Goal: Task Accomplishment & Management: Complete application form

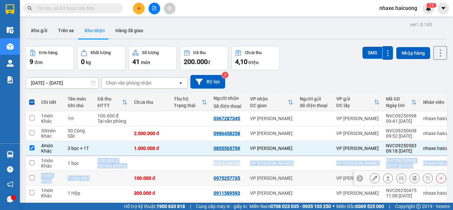
scroll to position [73, 0]
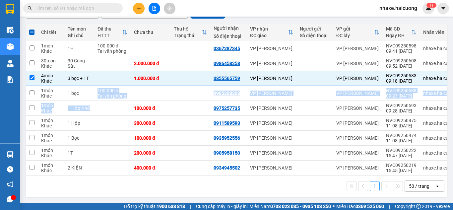
click at [138, 12] on button at bounding box center [139, 9] width 12 height 12
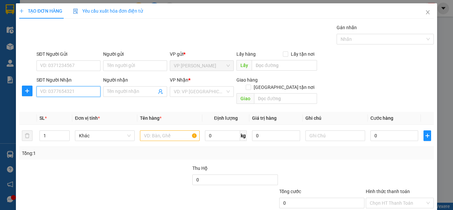
click at [69, 91] on input "SĐT Người Nhận" at bounding box center [68, 91] width 64 height 11
click at [76, 89] on input "SĐT Người Nhận" at bounding box center [68, 91] width 64 height 11
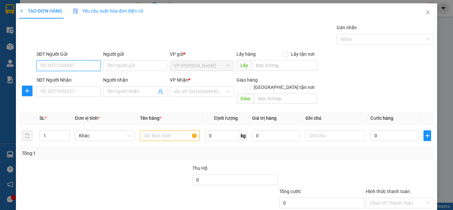
click at [83, 66] on input "SĐT Người Gửi" at bounding box center [68, 65] width 64 height 11
type input "0988779238"
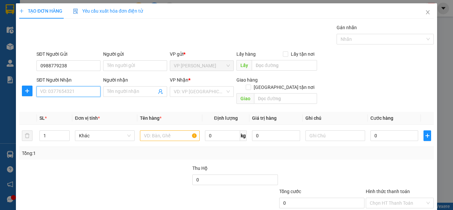
click at [75, 89] on input "SĐT Người Nhận" at bounding box center [68, 91] width 64 height 11
type input "0764824314"
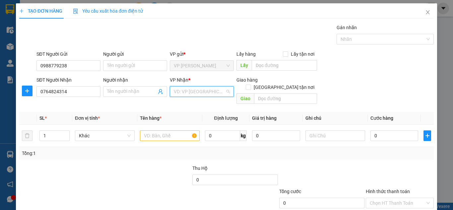
click at [181, 91] on input "search" at bounding box center [199, 92] width 51 height 10
type input "u"
type input "nươc"
click at [203, 100] on div "Bến xe Nước Ngầm" at bounding box center [199, 105] width 63 height 11
click at [134, 93] on input "Người nhận" at bounding box center [131, 91] width 49 height 7
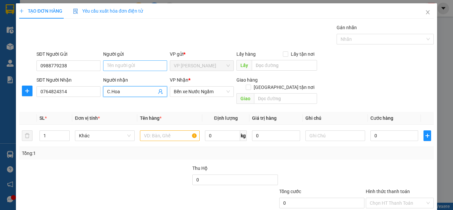
type input "C.Hoa"
click at [150, 65] on input "Người gửi" at bounding box center [135, 65] width 64 height 11
type input "C.Ngân"
click at [144, 130] on input "text" at bounding box center [170, 135] width 60 height 11
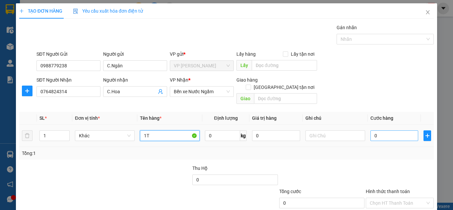
type input "1T"
click at [387, 130] on input "0" at bounding box center [395, 135] width 48 height 11
type input "3"
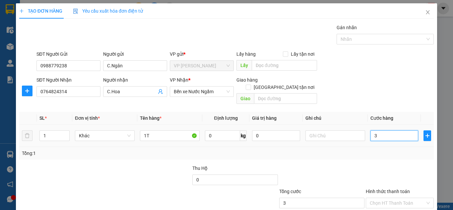
type input "30"
type input "300"
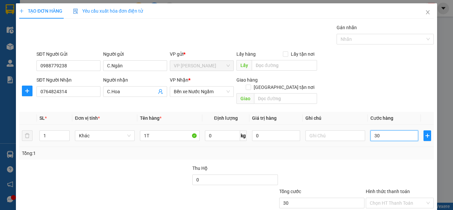
type input "300"
type input "300.000"
click at [354, 89] on div "SĐT Người Nhận 0764824314 Người nhận C.Hoa VP Nhận * Bến xe Nước Ngầm Giao hàng…" at bounding box center [235, 91] width 400 height 31
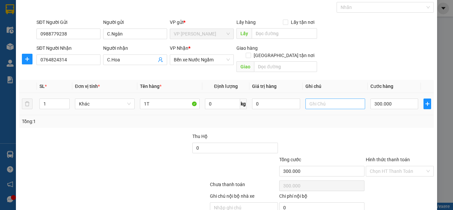
scroll to position [56, 0]
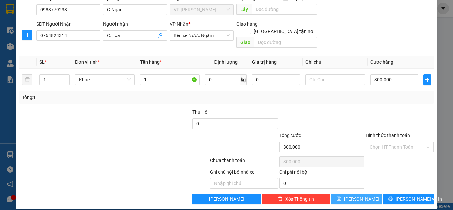
click at [353, 195] on span "[PERSON_NAME]" at bounding box center [361, 198] width 35 height 7
type input "0"
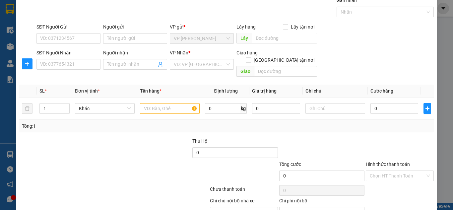
scroll to position [0, 0]
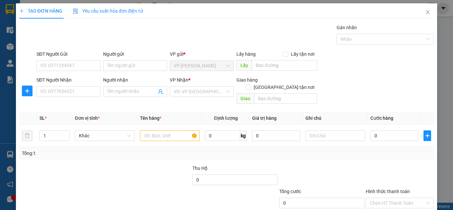
click at [9, 45] on div "TẠO ĐƠN HÀNG Yêu cầu xuất hóa đơn điện tử Transit Pickup Surcharge Ids Transit …" at bounding box center [226, 105] width 453 height 210
click at [426, 14] on icon "close" at bounding box center [428, 12] width 4 height 4
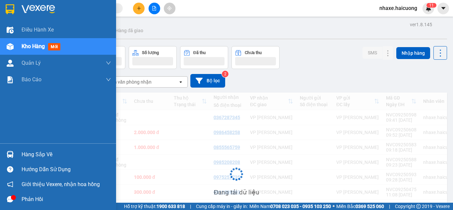
click at [11, 43] on img at bounding box center [10, 46] width 7 height 7
click at [23, 44] on span "Kho hàng" at bounding box center [33, 46] width 23 height 6
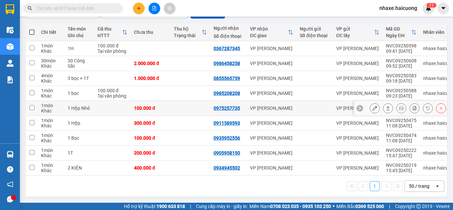
scroll to position [39, 0]
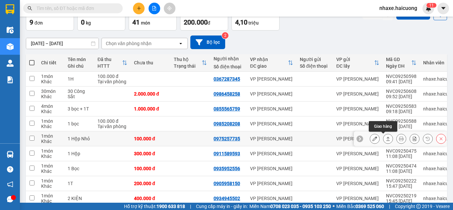
click at [386, 140] on icon at bounding box center [388, 138] width 5 height 5
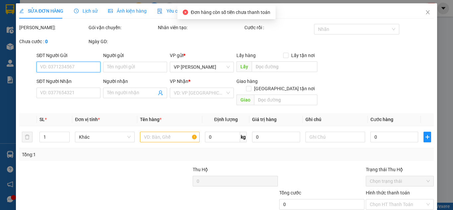
type input "0975257735"
type input "100.000"
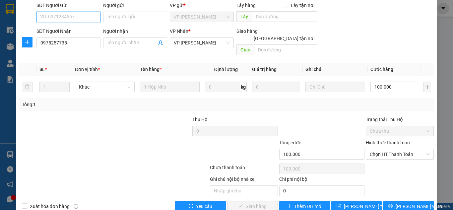
scroll to position [57, 0]
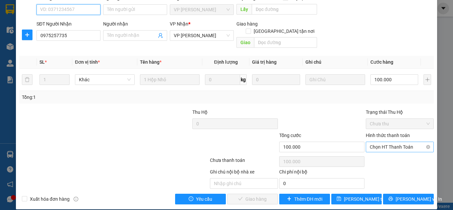
click at [384, 142] on span "Chọn HT Thanh Toán" at bounding box center [400, 147] width 60 height 10
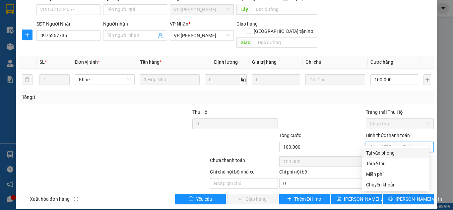
click at [381, 151] on div "Tại văn phòng" at bounding box center [395, 152] width 59 height 7
type input "0"
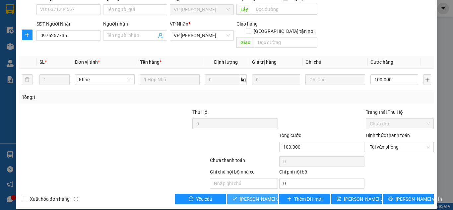
click at [264, 195] on span "Lưu và Giao hàng" at bounding box center [272, 198] width 64 height 7
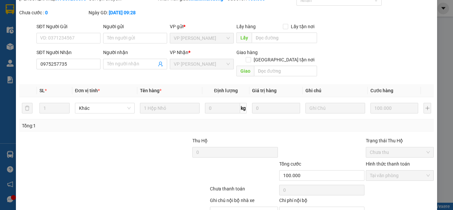
scroll to position [0, 0]
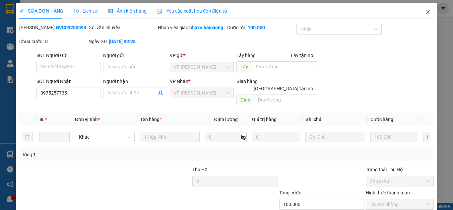
click at [425, 10] on icon "close" at bounding box center [427, 12] width 5 height 5
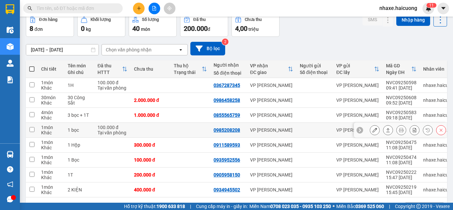
scroll to position [58, 0]
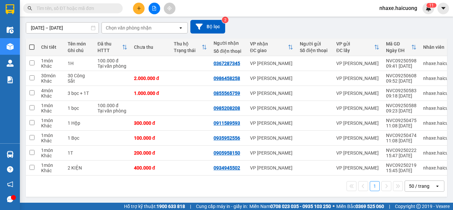
click at [140, 12] on button at bounding box center [139, 9] width 12 height 12
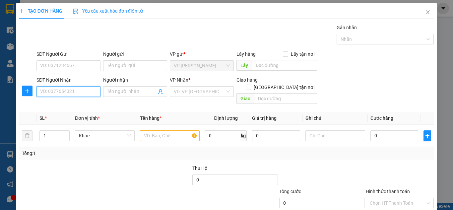
click at [68, 87] on input "SĐT Người Nhận" at bounding box center [68, 91] width 64 height 11
type input "0379332254"
click at [133, 96] on span at bounding box center [135, 91] width 64 height 11
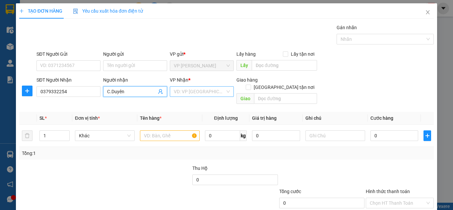
type input "C.Duyên"
click at [182, 89] on input "search" at bounding box center [199, 92] width 51 height 10
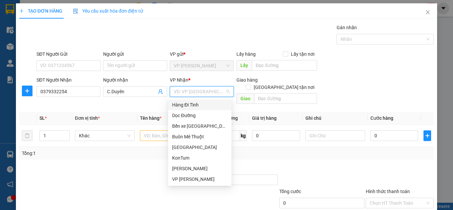
click at [199, 105] on div "Hàng Đi Tỉnh" at bounding box center [199, 104] width 55 height 7
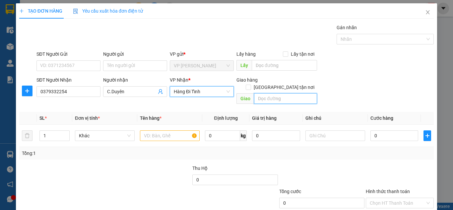
click at [282, 93] on input "text" at bounding box center [285, 98] width 63 height 11
type input "C"
type input "D"
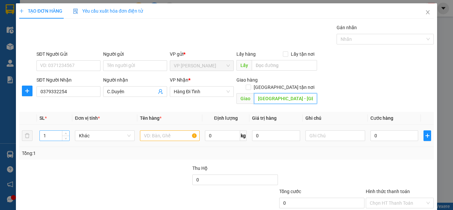
type input "Đại phúc - Bắc Ninh"
drag, startPoint x: 49, startPoint y: 129, endPoint x: 57, endPoint y: 120, distance: 11.8
click at [50, 131] on input "1" at bounding box center [55, 136] width 30 height 10
type input "2"
click at [150, 130] on input "text" at bounding box center [170, 135] width 60 height 11
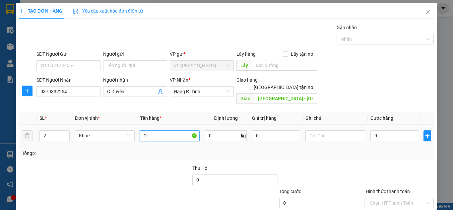
type input "2T"
click at [385, 136] on td "0" at bounding box center [394, 136] width 53 height 22
click at [389, 131] on input "0" at bounding box center [395, 135] width 48 height 11
type input "6"
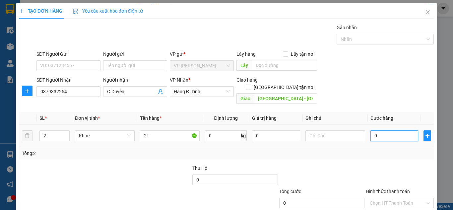
type input "6"
type input "60"
type input "600"
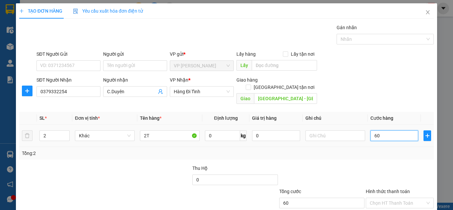
type input "600"
type input "600.000"
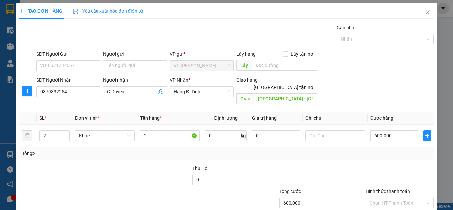
click at [375, 81] on div "SĐT Người Nhận 0379332254 Người nhận C.Duyên VP Nhận * Hàng Đi Tỉnh Giao hàng G…" at bounding box center [235, 91] width 400 height 31
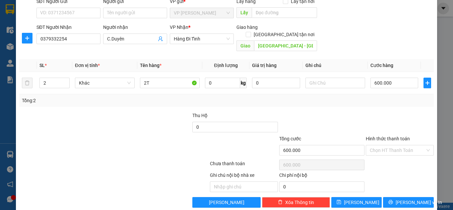
scroll to position [56, 0]
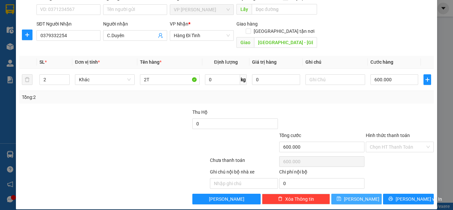
click at [368, 194] on button "[PERSON_NAME]" at bounding box center [356, 199] width 51 height 11
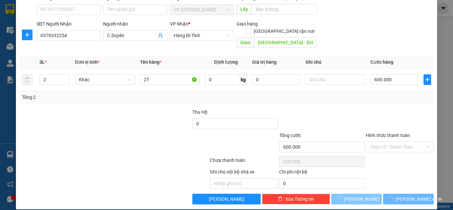
type input "1"
type input "0"
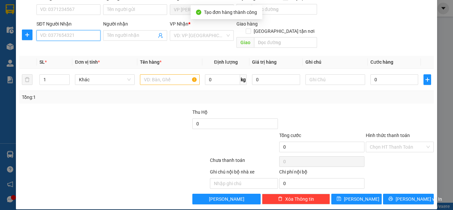
click at [75, 37] on input "SĐT Người Nhận" at bounding box center [68, 35] width 64 height 11
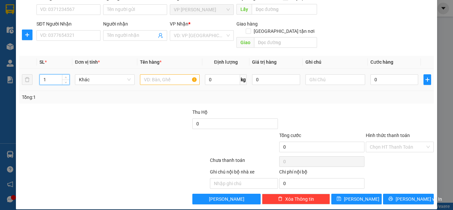
click at [56, 75] on input "1" at bounding box center [55, 80] width 30 height 10
type input "3"
click at [164, 74] on input "text" at bounding box center [170, 79] width 60 height 11
type input "2TH+1bao"
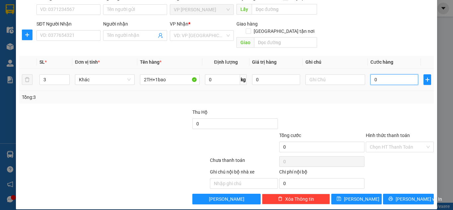
click at [379, 74] on input "0" at bounding box center [395, 79] width 48 height 11
type input "5"
type input "50"
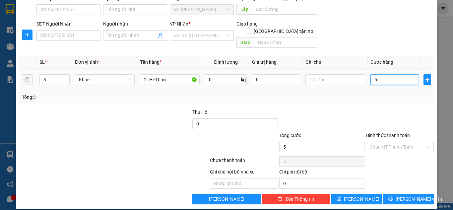
type input "50"
type input "500"
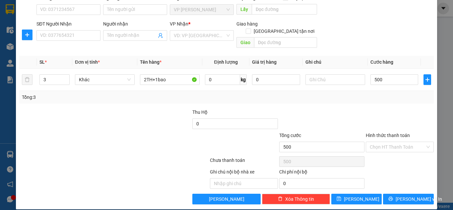
type input "500.000"
click at [140, 118] on div at bounding box center [148, 119] width 87 height 23
click at [87, 39] on input "SĐT Người Nhận" at bounding box center [68, 35] width 64 height 11
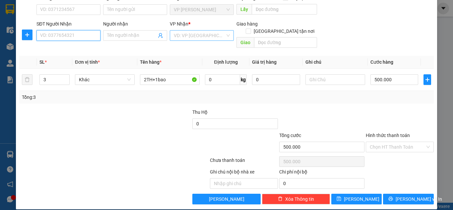
click at [192, 40] on div "VD: VP [GEOGRAPHIC_DATA]" at bounding box center [202, 35] width 64 height 11
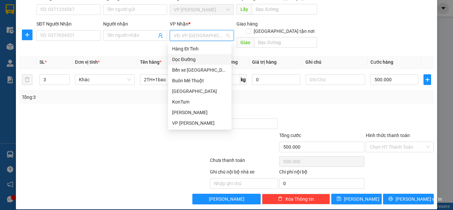
drag, startPoint x: 194, startPoint y: 60, endPoint x: 216, endPoint y: 54, distance: 21.9
click at [194, 60] on div "Dọc Đường" at bounding box center [199, 59] width 55 height 7
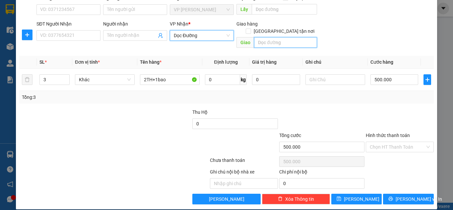
click at [275, 38] on input "text" at bounding box center [285, 42] width 63 height 11
type input "D"
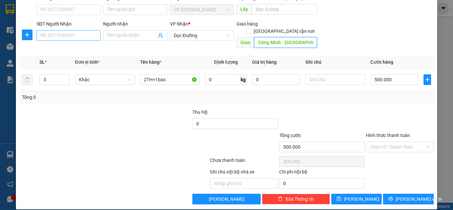
type input "Đông Minh - THanh Hóa"
click at [89, 32] on input "SĐT Người Nhận" at bounding box center [68, 35] width 64 height 11
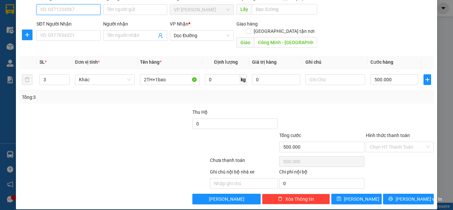
click at [62, 6] on input "SĐT Người Gửi" at bounding box center [68, 9] width 64 height 11
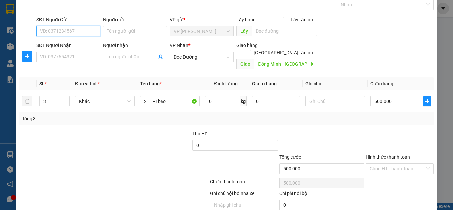
scroll to position [23, 0]
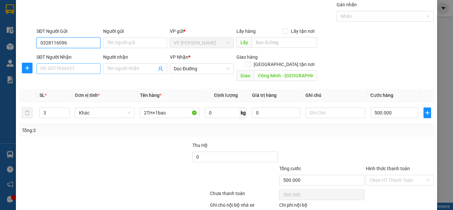
type input "0328116096"
click at [63, 67] on input "SĐT Người Nhận" at bounding box center [68, 68] width 64 height 11
click at [82, 45] on input "0328116096" at bounding box center [68, 42] width 64 height 11
click at [73, 68] on input "SĐT Người Nhận" at bounding box center [68, 68] width 64 height 11
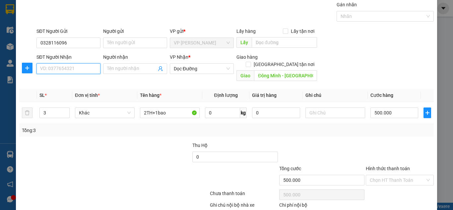
paste input "0328116096"
type input "0328116096"
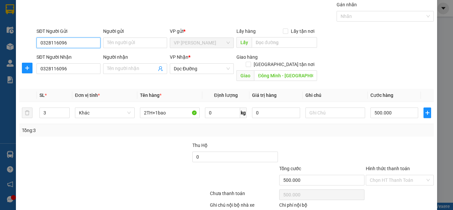
click at [75, 44] on input "0328116096" at bounding box center [68, 42] width 64 height 11
type input "0"
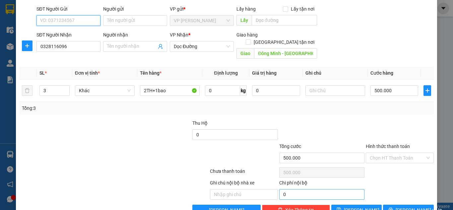
scroll to position [56, 0]
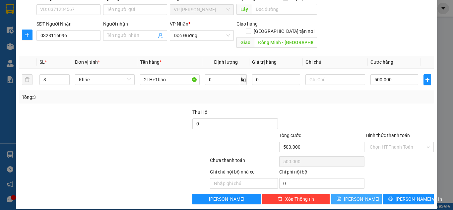
click at [353, 195] on span "[PERSON_NAME]" at bounding box center [361, 198] width 35 height 7
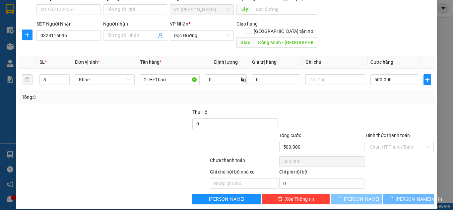
type input "1"
type input "0"
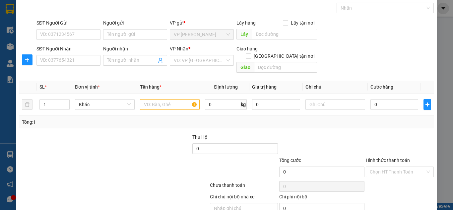
scroll to position [0, 0]
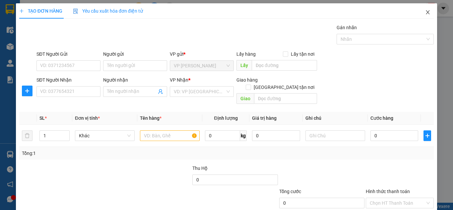
click at [425, 17] on span "Close" at bounding box center [428, 12] width 19 height 19
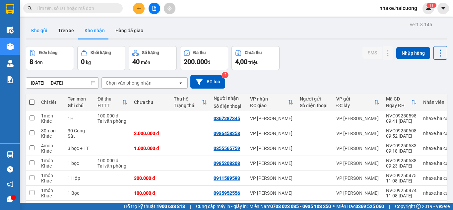
click at [47, 32] on button "Kho gửi" at bounding box center [39, 31] width 27 height 16
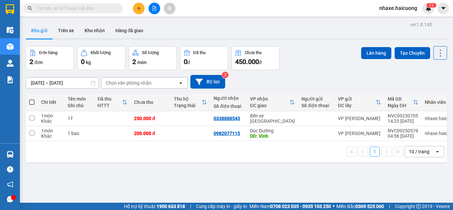
click at [135, 5] on button at bounding box center [139, 9] width 12 height 12
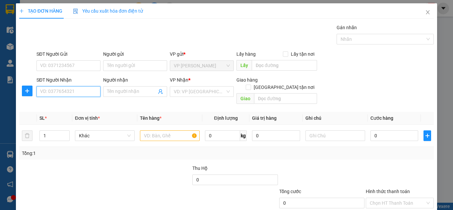
click at [72, 87] on input "SĐT Người Nhận" at bounding box center [68, 91] width 64 height 11
click at [399, 132] on input "0" at bounding box center [395, 135] width 48 height 11
type input "2"
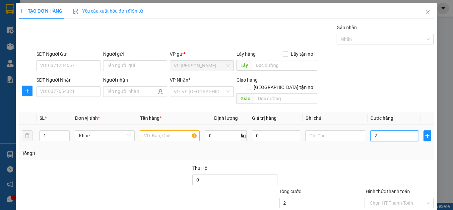
type input "20"
type input "200"
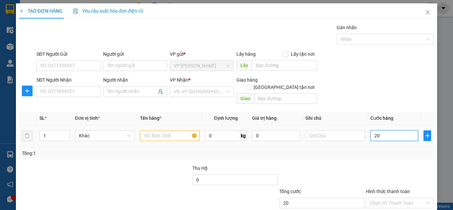
type input "200"
type input "200.000"
click at [406, 150] on div "Tổng: 1" at bounding box center [226, 153] width 415 height 13
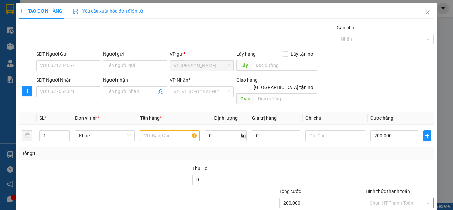
click at [398, 198] on input "Hình thức thanh toán" at bounding box center [397, 203] width 55 height 10
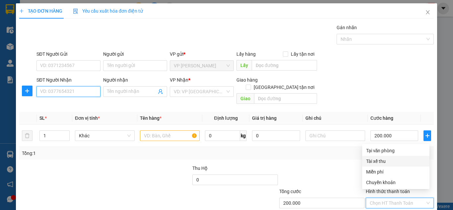
click at [77, 89] on input "SĐT Người Nhận" at bounding box center [68, 91] width 64 height 11
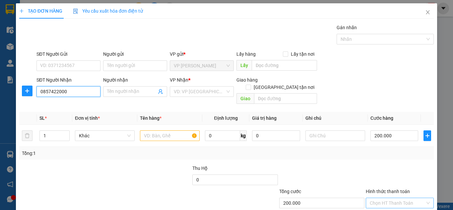
type input "0857422000"
click at [412, 198] on input "Hình thức thanh toán" at bounding box center [397, 203] width 55 height 10
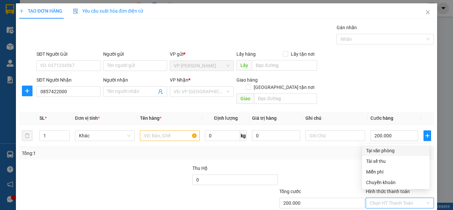
click at [370, 152] on div "Tại văn phòng" at bounding box center [395, 150] width 59 height 7
type input "0"
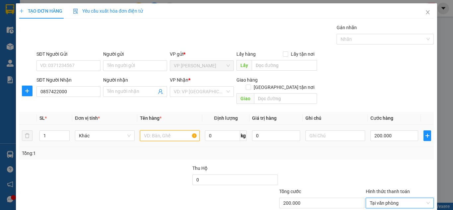
click at [174, 130] on input "text" at bounding box center [170, 135] width 60 height 11
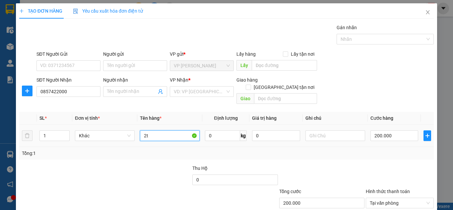
type input "2t"
click at [63, 129] on div "1" at bounding box center [54, 135] width 30 height 13
click at [59, 131] on input "1" at bounding box center [55, 136] width 30 height 10
type input "2"
click at [67, 132] on span "up" at bounding box center [66, 134] width 4 height 4
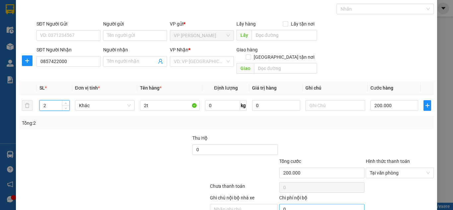
scroll to position [56, 0]
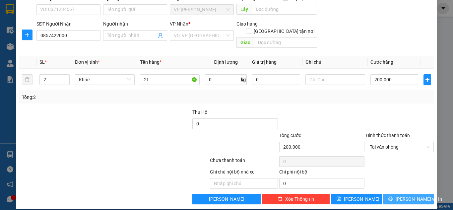
click at [393, 196] on icon "printer" at bounding box center [390, 198] width 5 height 5
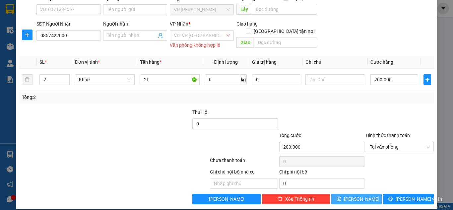
click at [354, 196] on span "[PERSON_NAME]" at bounding box center [361, 198] width 35 height 7
click at [223, 33] on div "VD: VP [GEOGRAPHIC_DATA]" at bounding box center [202, 35] width 64 height 11
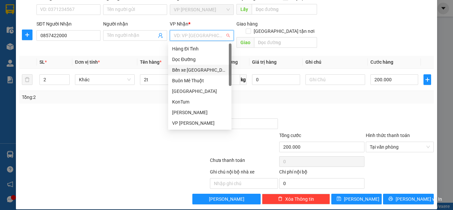
click at [188, 67] on div "Bến xe [GEOGRAPHIC_DATA]" at bounding box center [199, 69] width 55 height 7
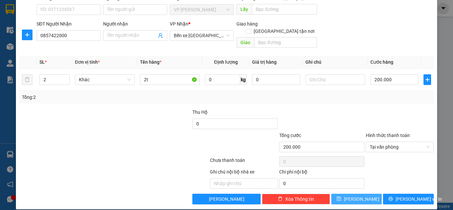
click at [369, 196] on button "[PERSON_NAME]" at bounding box center [356, 199] width 51 height 11
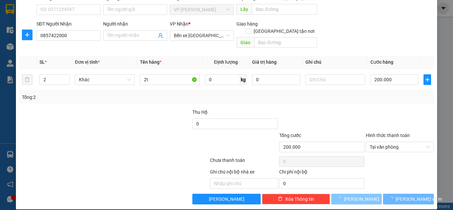
type input "1"
type input "0"
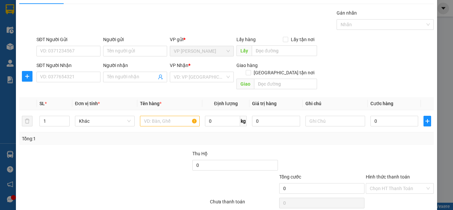
scroll to position [0, 0]
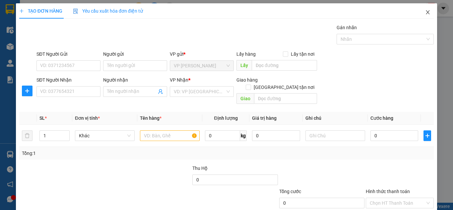
click at [425, 10] on icon "close" at bounding box center [427, 12] width 5 height 5
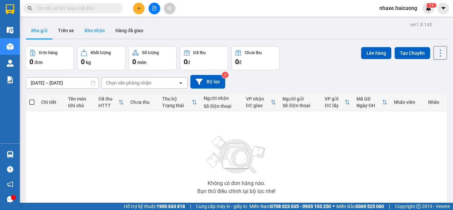
click at [95, 32] on button "Kho nhận" at bounding box center [94, 31] width 31 height 16
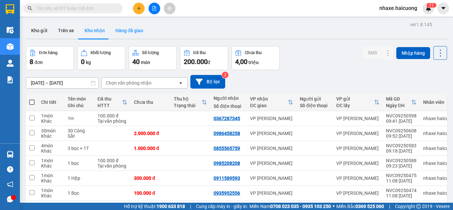
click at [131, 33] on button "Hàng đã giao" at bounding box center [129, 31] width 38 height 16
